Goal: Task Accomplishment & Management: Manage account settings

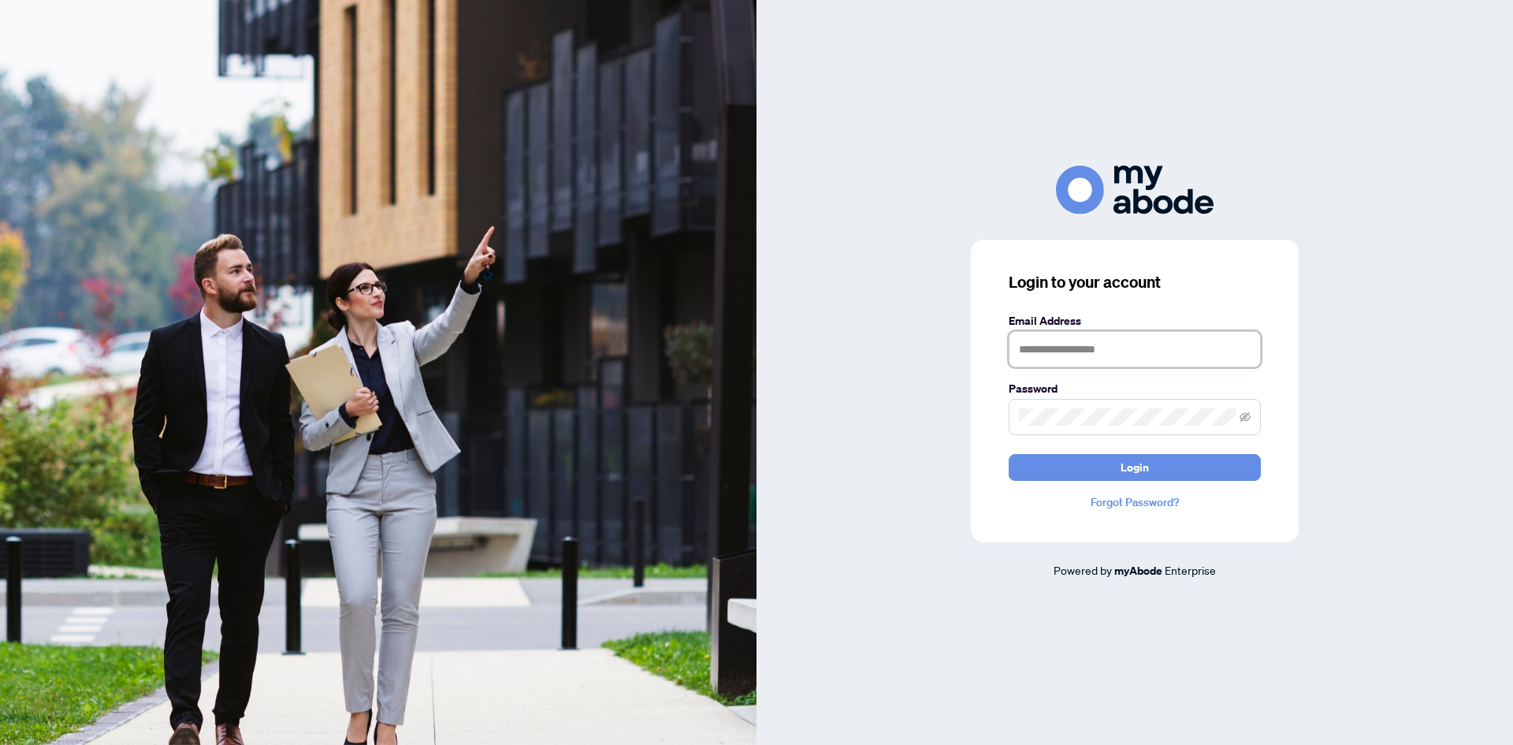
click at [1092, 357] on input "text" at bounding box center [1135, 349] width 252 height 36
type input "**********"
click at [1127, 468] on span "Login" at bounding box center [1134, 467] width 28 height 25
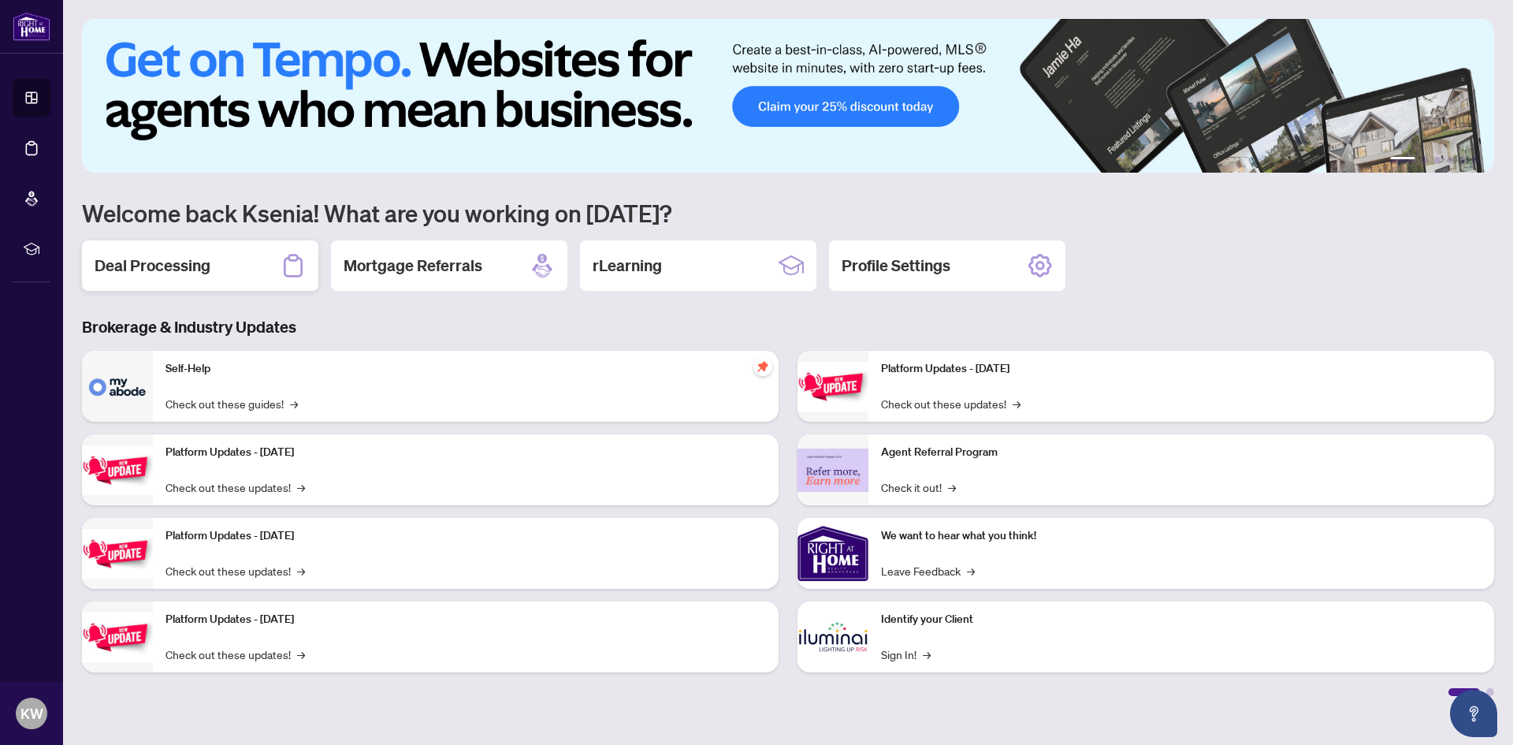
click at [214, 255] on div "Deal Processing" at bounding box center [200, 265] width 236 height 50
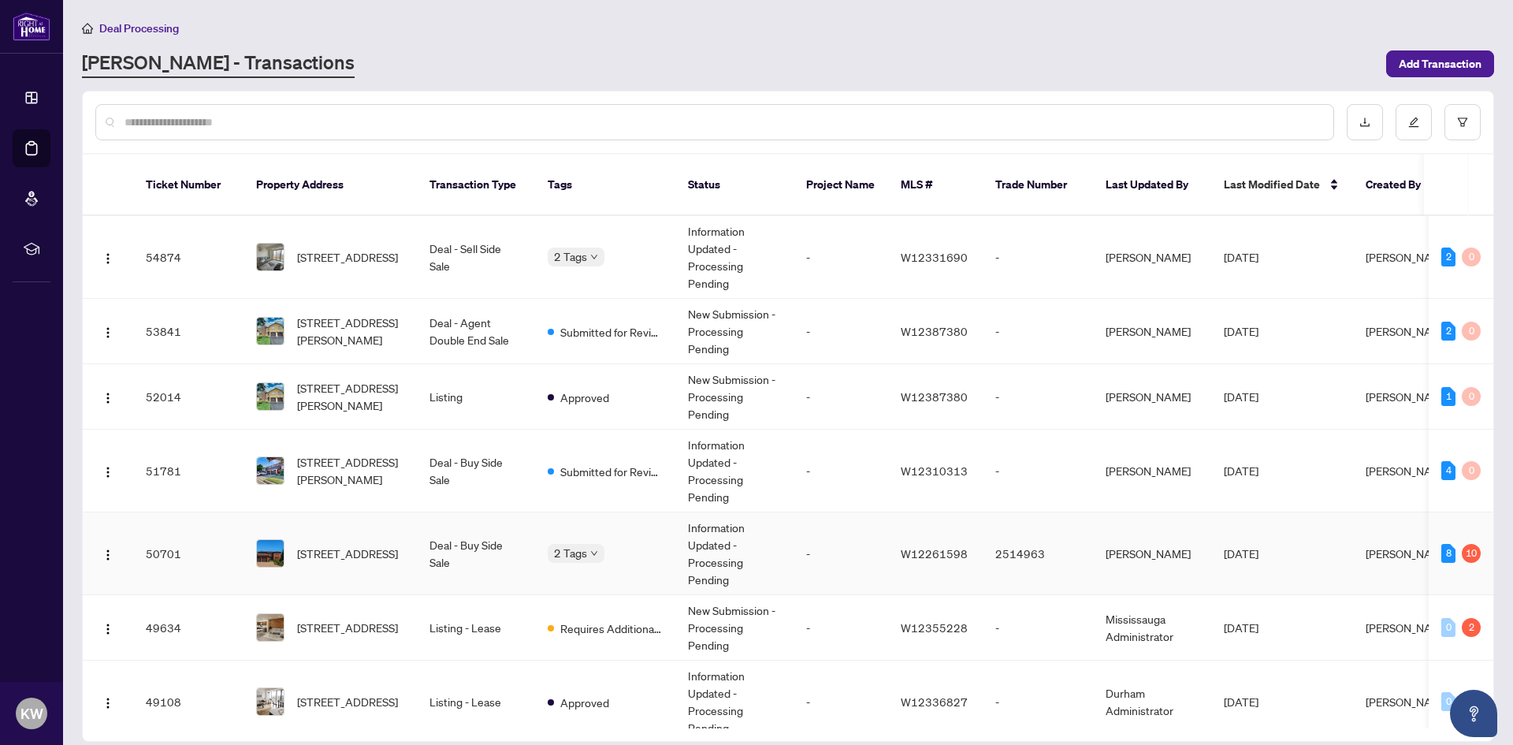
click at [742, 530] on td "Information Updated - Processing Pending" at bounding box center [734, 553] width 118 height 83
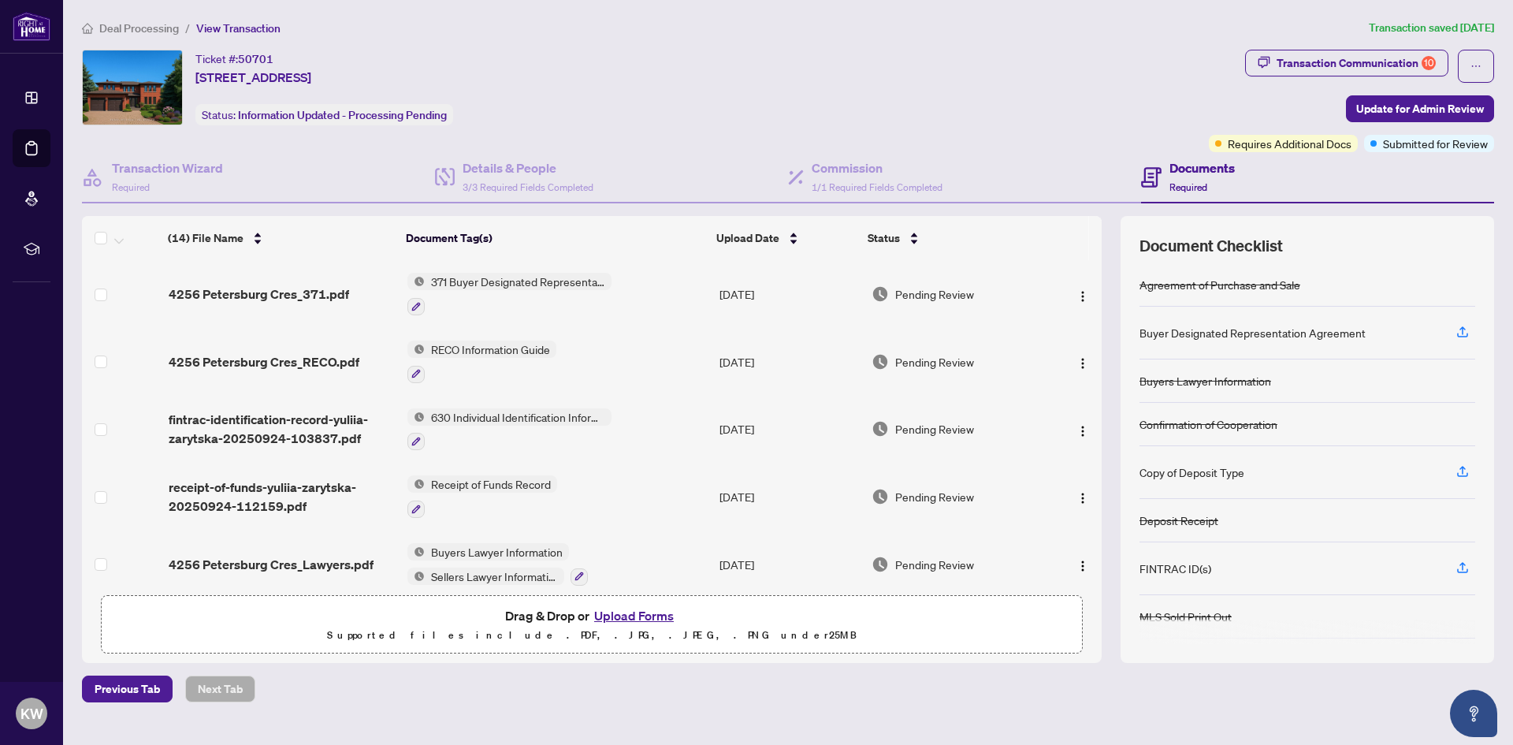
click at [664, 54] on div "Ticket #: 50701 [STREET_ADDRESS] Status: Information Updated - Processing Pendi…" at bounding box center [642, 88] width 1120 height 76
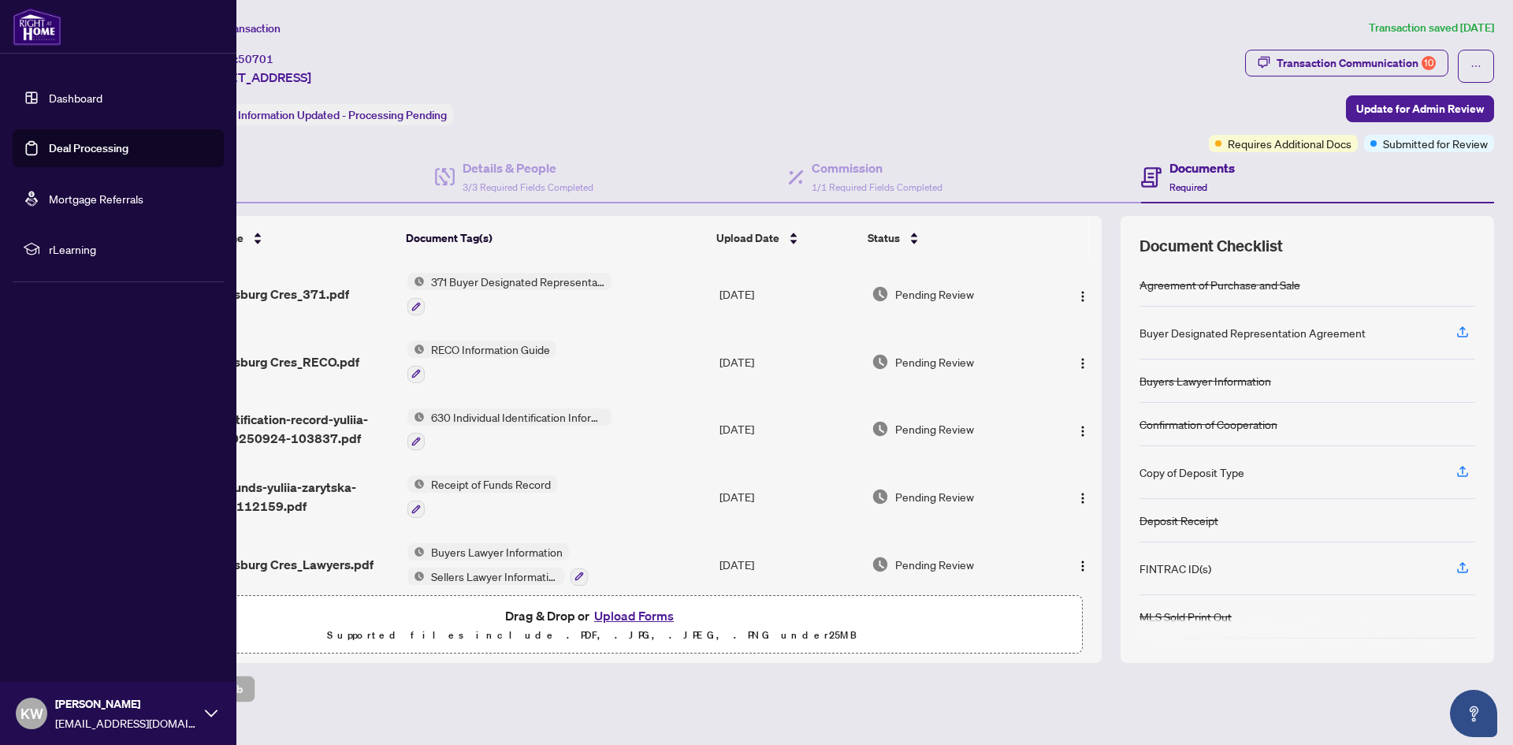
click at [49, 98] on link "Dashboard" at bounding box center [76, 98] width 54 height 14
